Goal: Navigation & Orientation: Find specific page/section

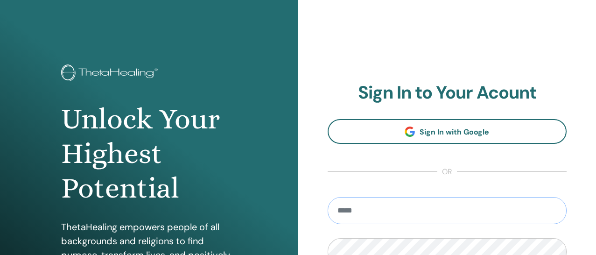
type input "**********"
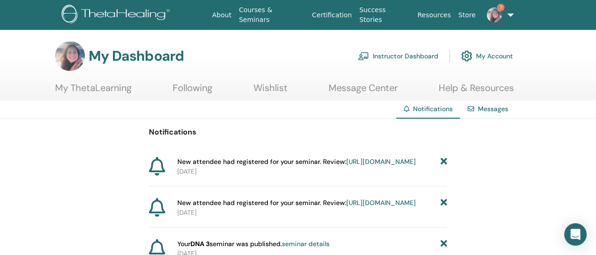
click at [427, 52] on link "Instructor Dashboard" at bounding box center [398, 56] width 80 height 21
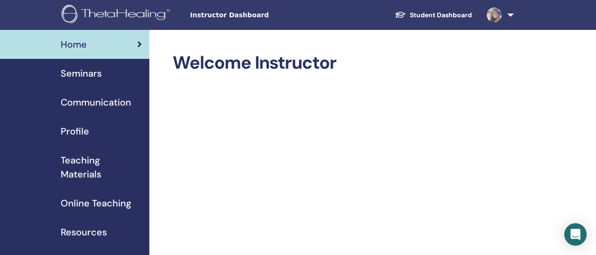
click at [98, 73] on span "Seminars" at bounding box center [81, 73] width 41 height 14
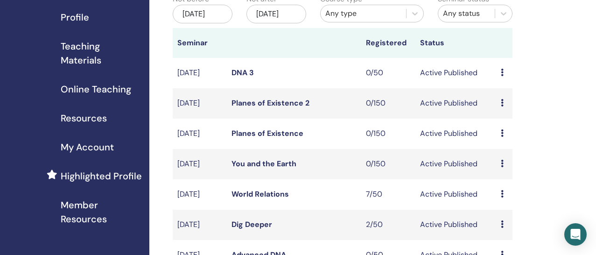
scroll to position [124, 0]
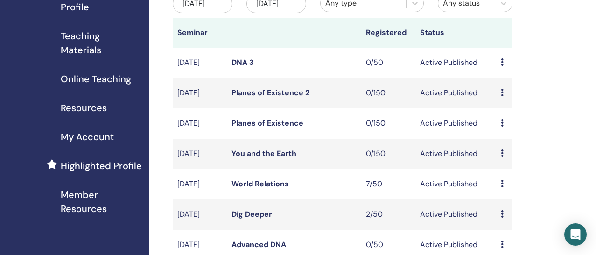
click at [101, 80] on span "Online Teaching" at bounding box center [96, 79] width 70 height 14
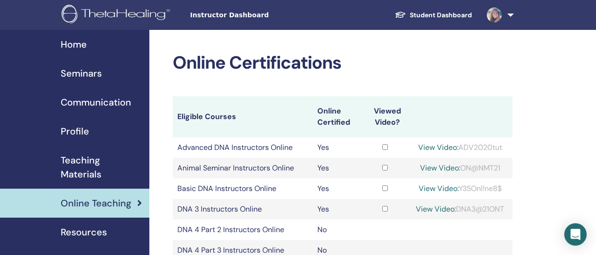
click at [80, 48] on span "Home" at bounding box center [74, 44] width 26 height 14
